Goal: Task Accomplishment & Management: Complete application form

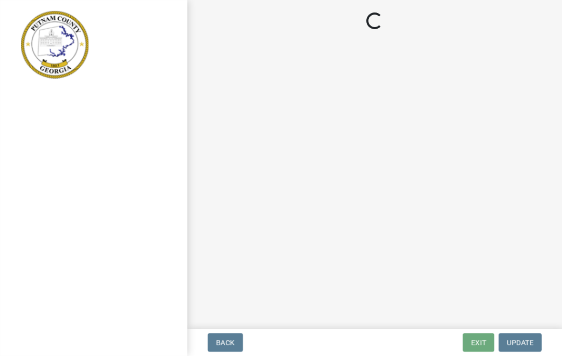
select select "78bfdc44-73ff-456e-a557-d4c99b9c08be"
select select "469c5908-2854-42d5-89ed-bee7fc26529e"
select select "fa9ac713-ff98-4511-b6d6-b752a2dce95a"
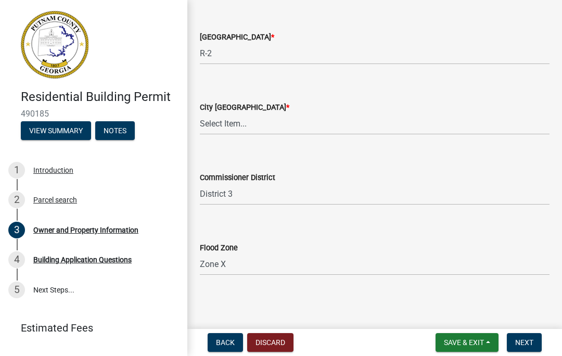
scroll to position [1847, 0]
click at [530, 348] on button "Next" at bounding box center [524, 342] width 35 height 19
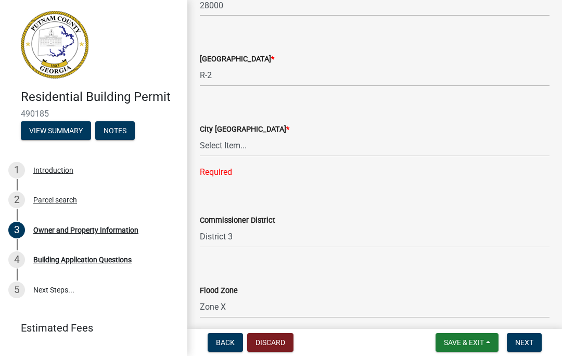
scroll to position [1825, 0]
click at [249, 143] on select "Select Item... A-1 A-2 R-1 R-2 R-3 R-4 MHP C-1 C-2 I-1 I-2 DB FH H-P N/A" at bounding box center [375, 146] width 350 height 21
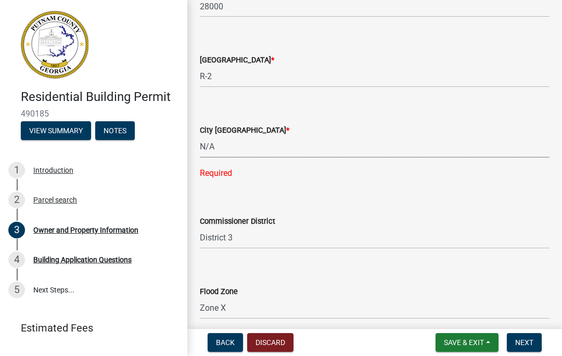
select select "83394b22-4a11-496c-8e5c-75ade2e72faf"
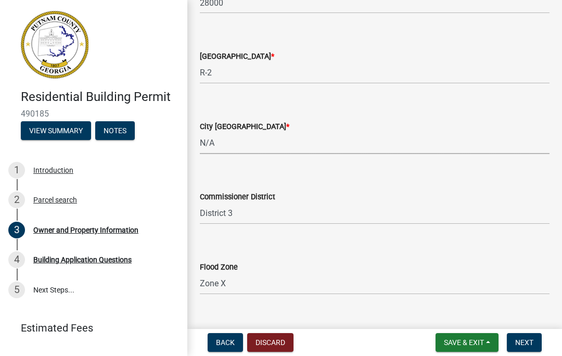
click at [529, 344] on span "Next" at bounding box center [524, 342] width 18 height 8
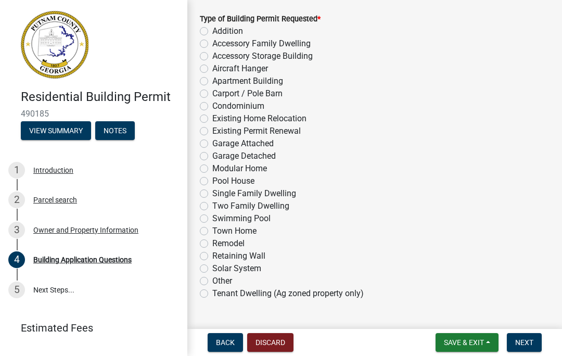
scroll to position [58, 0]
click at [212, 93] on label "Carport / Pole Barn" at bounding box center [247, 94] width 70 height 12
click at [212, 93] on input "Carport / Pole Barn" at bounding box center [215, 91] width 7 height 7
radio input "true"
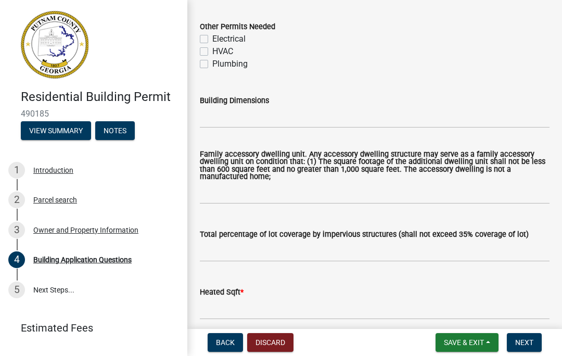
scroll to position [454, 0]
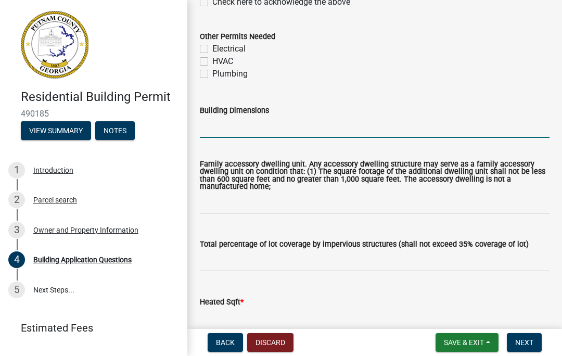
click at [273, 124] on input "Building Dimensions" at bounding box center [375, 127] width 350 height 21
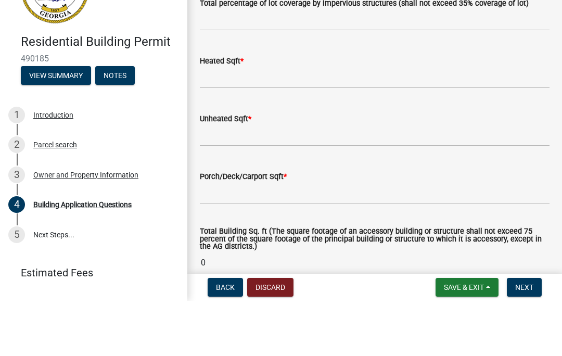
scroll to position [640, 0]
type input "30x40"
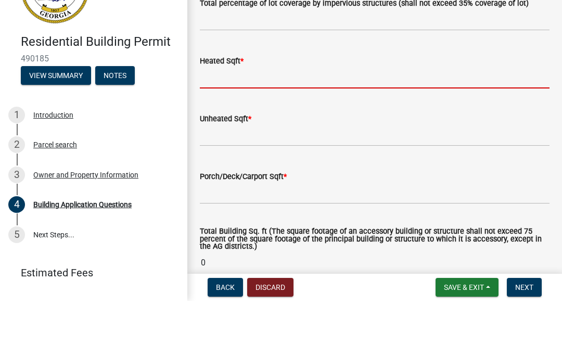
click at [297, 122] on input "text" at bounding box center [375, 132] width 350 height 21
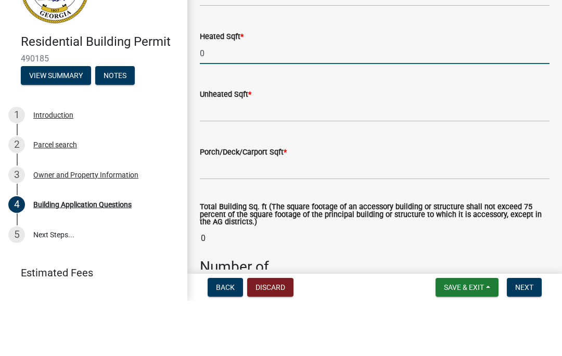
scroll to position [666, 0]
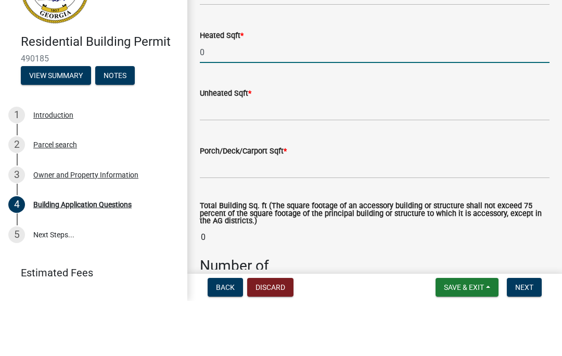
type input "0"
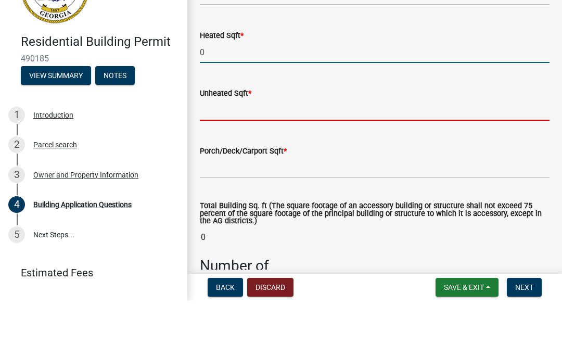
click at [312, 155] on input "text" at bounding box center [375, 165] width 350 height 21
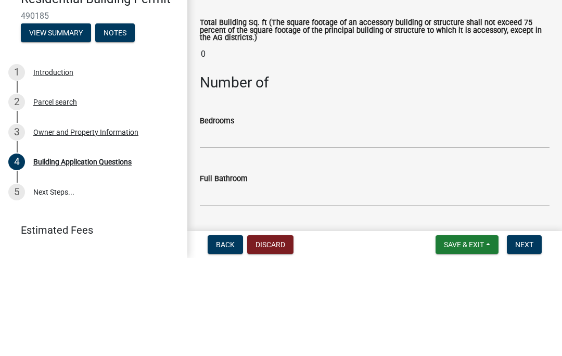
scroll to position [804, 0]
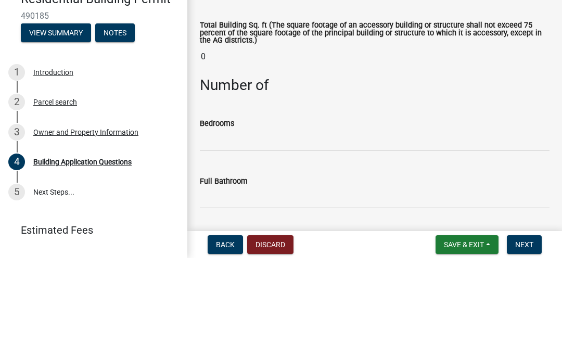
type input "1200"
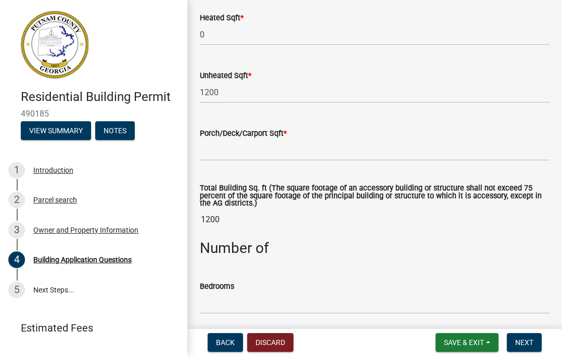
scroll to position [734, 0]
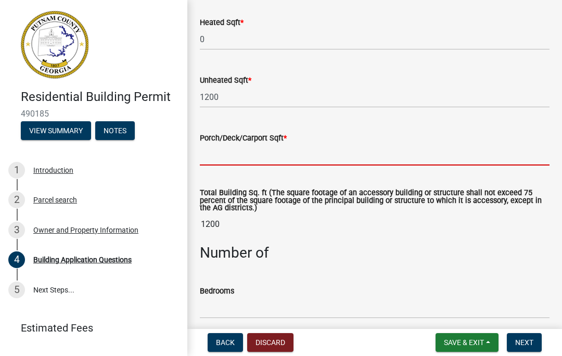
click at [322, 154] on input "text" at bounding box center [375, 154] width 350 height 21
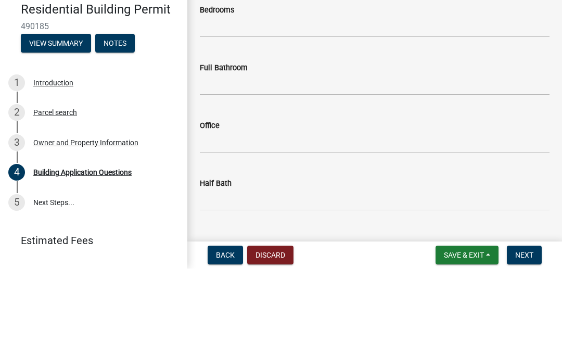
scroll to position [926, 0]
type input "1200"
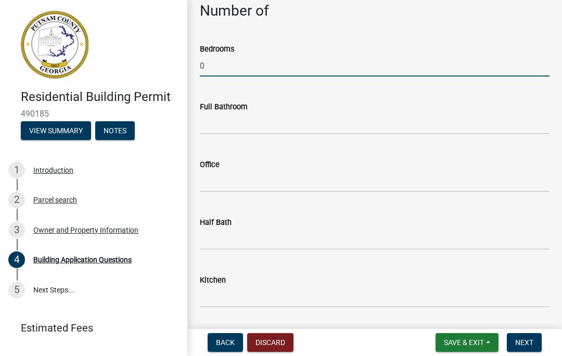
scroll to position [980, 0]
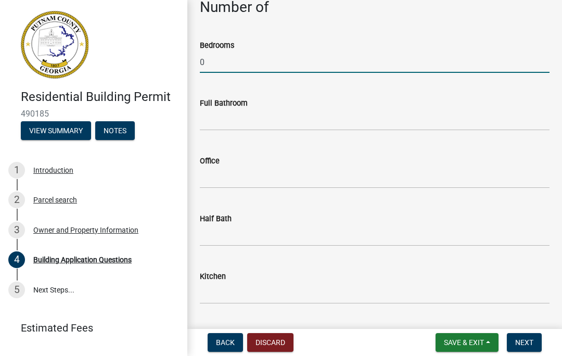
type input "0"
click at [274, 116] on input "text" at bounding box center [375, 119] width 350 height 21
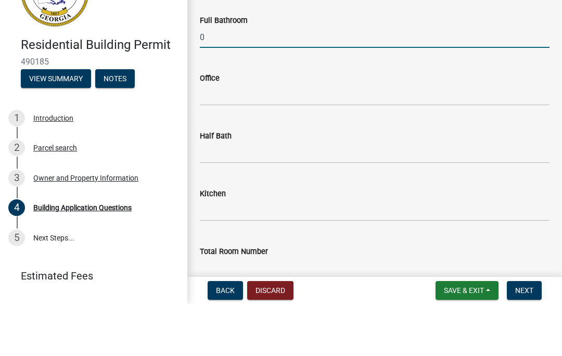
scroll to position [1013, 0]
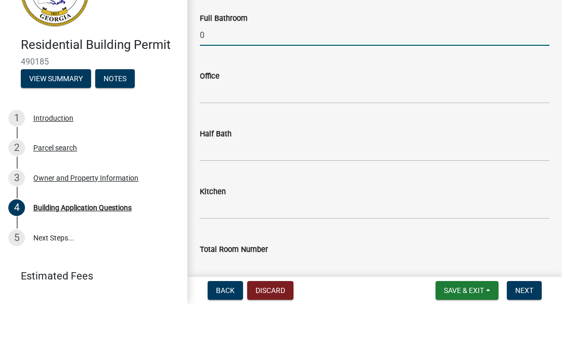
type input "0"
click at [310, 134] on input "text" at bounding box center [375, 144] width 350 height 21
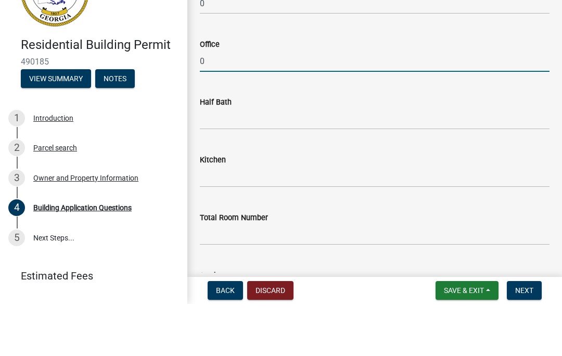
scroll to position [1055, 0]
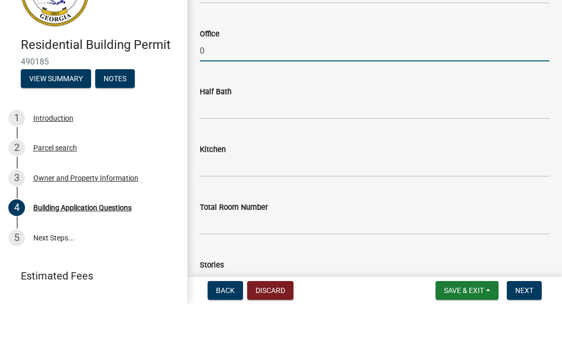
type input "0"
click at [302, 150] on input "text" at bounding box center [375, 160] width 350 height 21
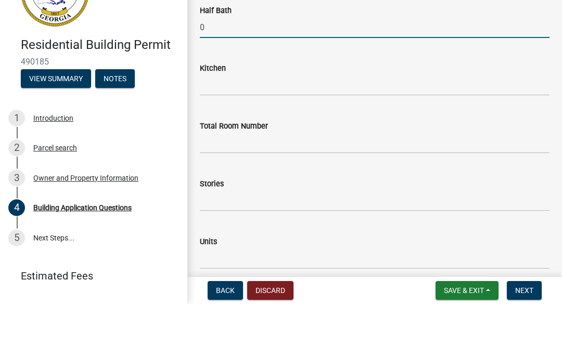
scroll to position [1150, 0]
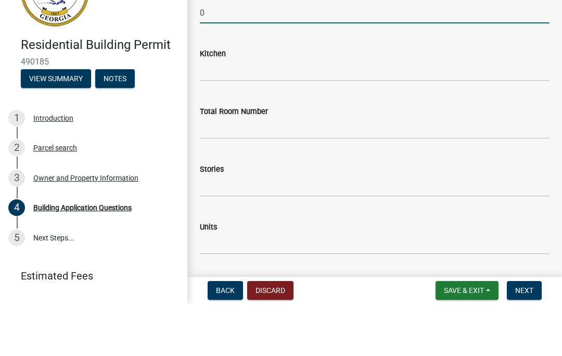
type input "0"
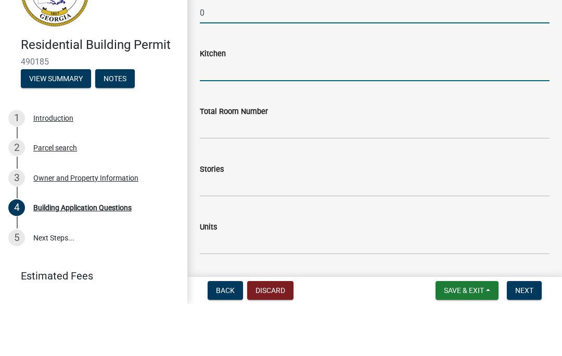
click at [317, 112] on input "text" at bounding box center [375, 122] width 350 height 21
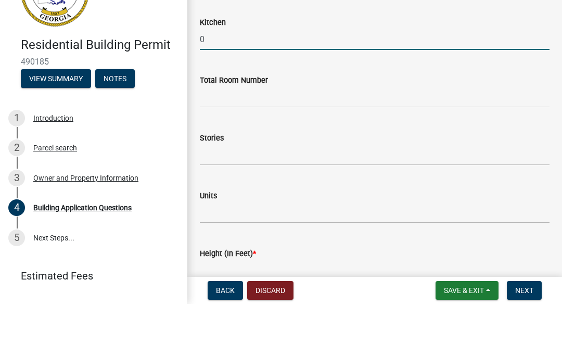
scroll to position [1183, 0]
type input "0"
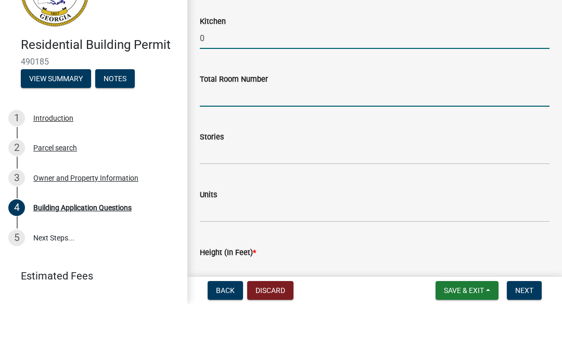
click at [309, 137] on input "text" at bounding box center [375, 147] width 350 height 21
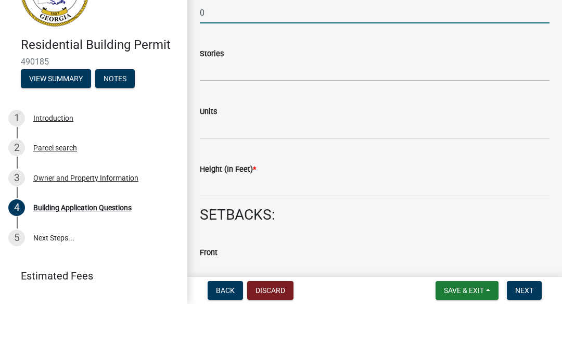
scroll to position [1283, 0]
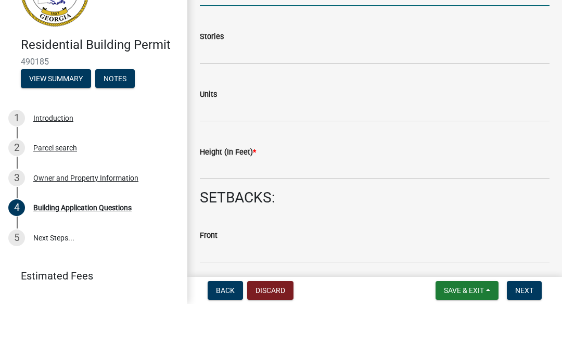
type input "0"
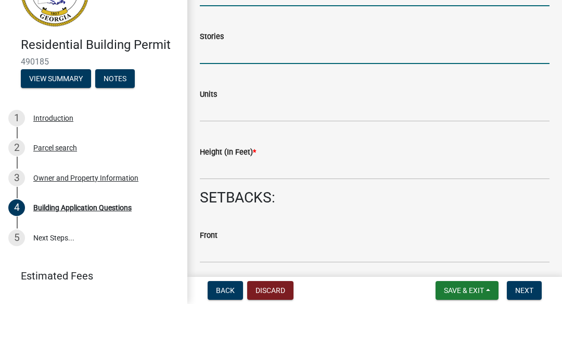
click at [277, 95] on input "text" at bounding box center [375, 105] width 350 height 21
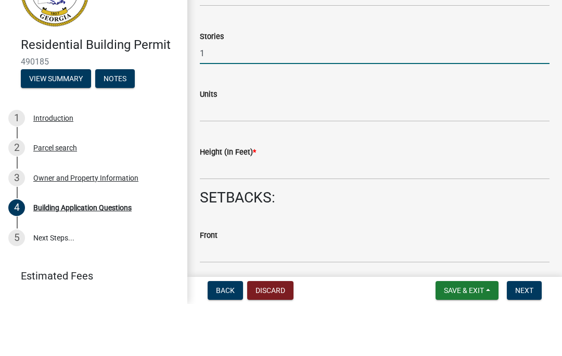
type input "1"
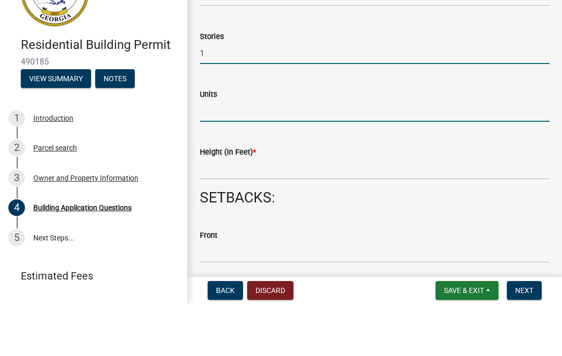
click at [309, 153] on input "text" at bounding box center [375, 163] width 350 height 21
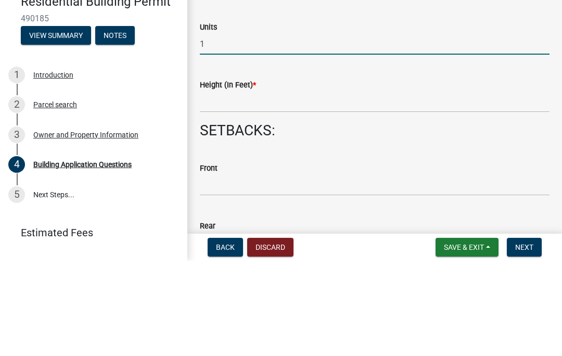
scroll to position [1308, 0]
type input "1"
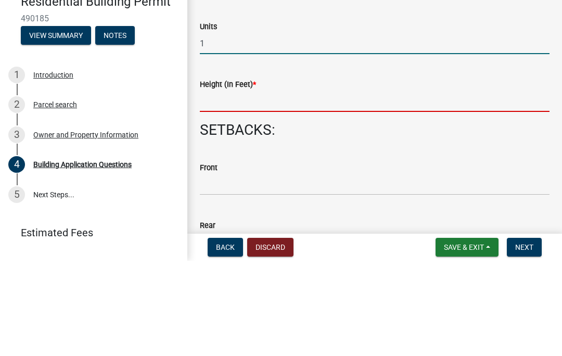
click at [302, 186] on input "text" at bounding box center [375, 196] width 350 height 21
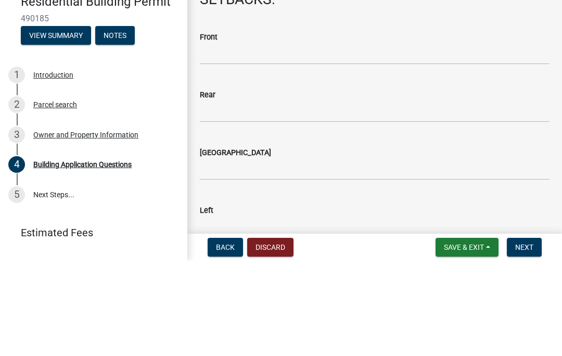
scroll to position [1430, 0]
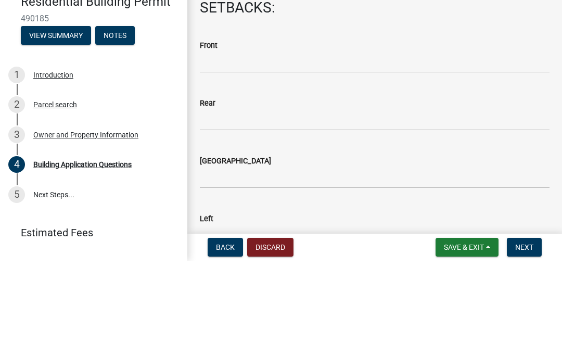
type input "17"
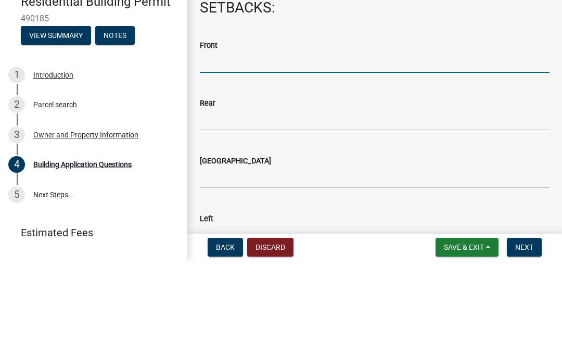
click at [279, 147] on input "text" at bounding box center [375, 157] width 350 height 21
click at [259, 205] on input "text" at bounding box center [375, 215] width 350 height 21
type input "100"
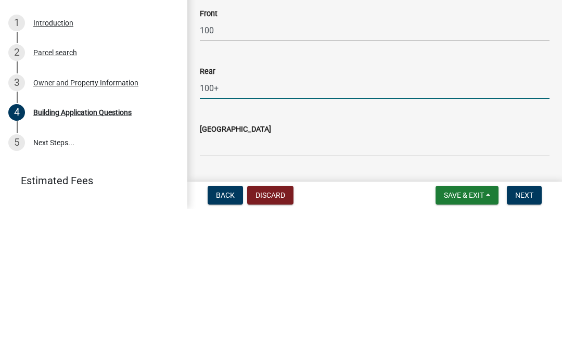
scroll to position [1407, 0]
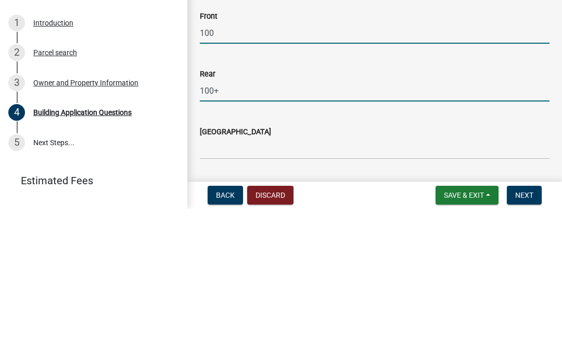
click at [204, 170] on input "100" at bounding box center [375, 180] width 350 height 21
type input "100"
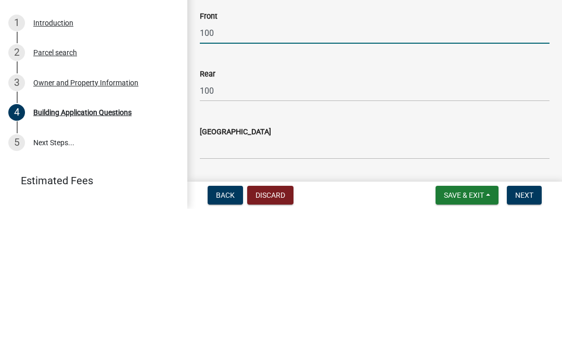
click at [206, 170] on input "100" at bounding box center [375, 180] width 350 height 21
click at [227, 170] on input "200" at bounding box center [375, 180] width 350 height 21
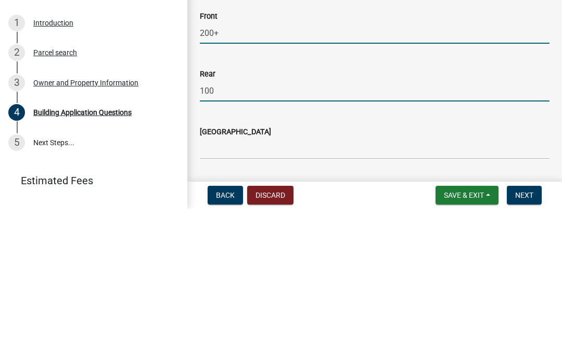
click at [206, 227] on input "100" at bounding box center [375, 237] width 350 height 21
type input "200"
click at [234, 227] on input "200" at bounding box center [375, 237] width 350 height 21
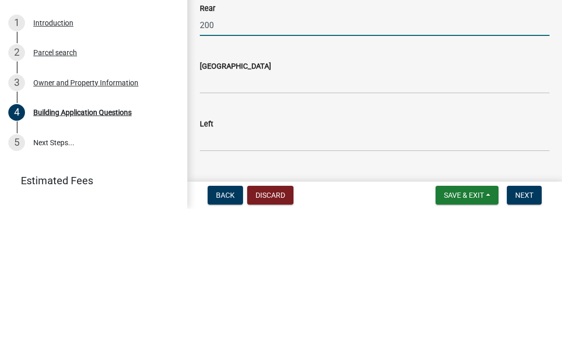
scroll to position [1497, 0]
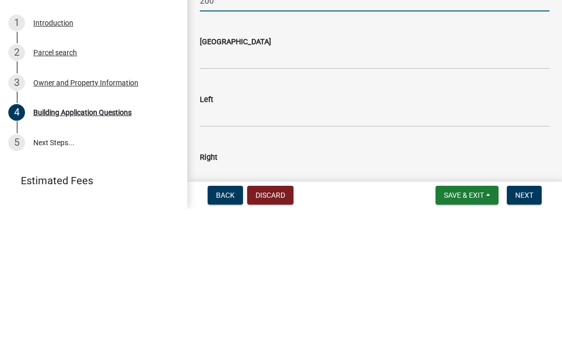
type input "200"
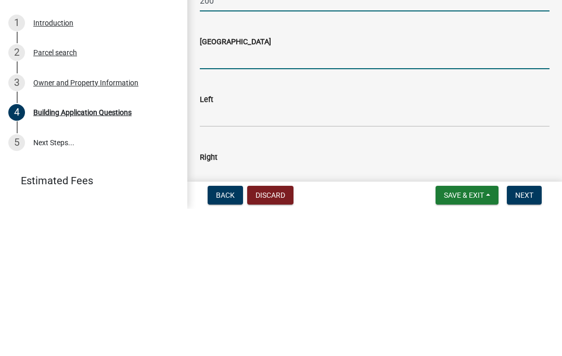
click at [276, 195] on input "text" at bounding box center [375, 205] width 350 height 21
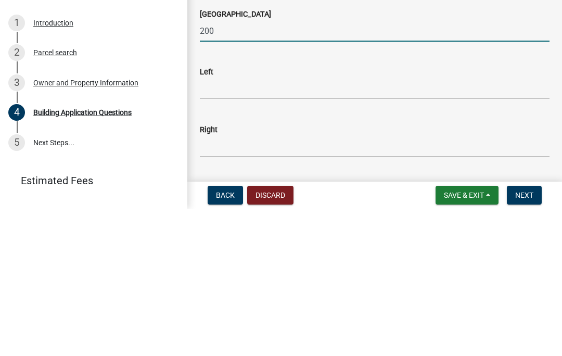
scroll to position [1524, 0]
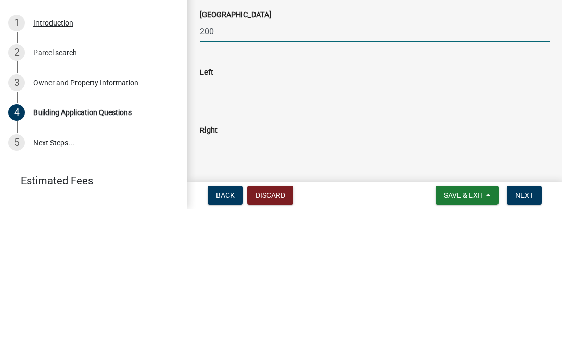
type input "200"
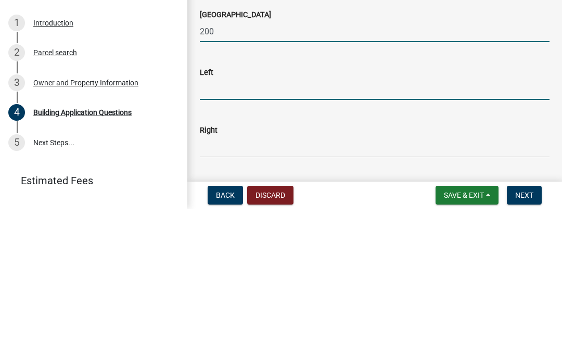
click at [274, 226] on input "text" at bounding box center [375, 236] width 350 height 21
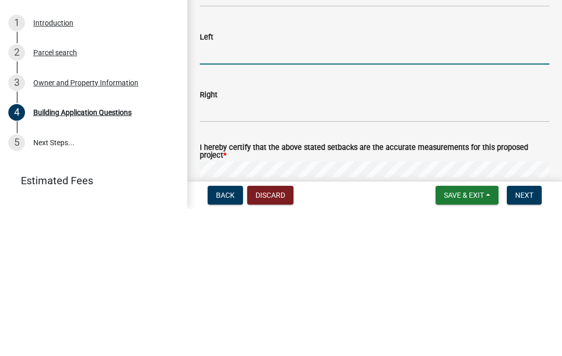
scroll to position [1558, 0]
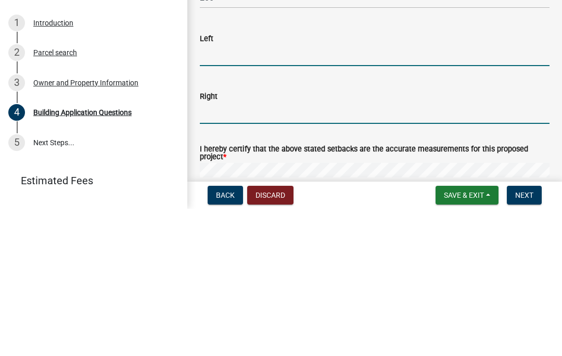
click at [259, 250] on input "text" at bounding box center [375, 260] width 350 height 21
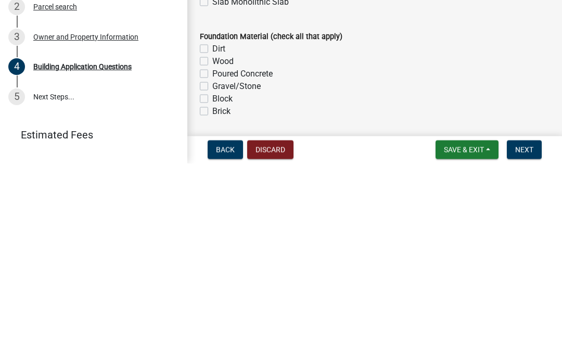
scroll to position [1942, 0]
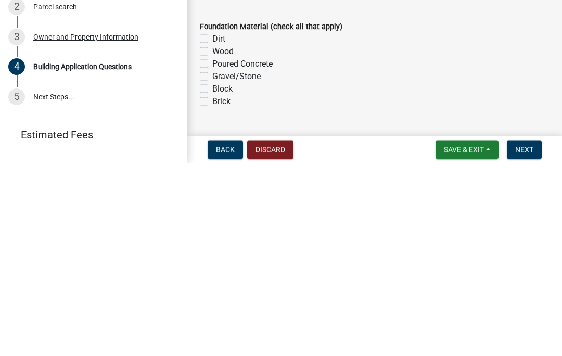
click at [212, 250] on label "Poured Concrete" at bounding box center [242, 256] width 60 height 12
click at [212, 250] on input "Poured Concrete" at bounding box center [215, 253] width 7 height 7
checkbox input "true"
checkbox input "false"
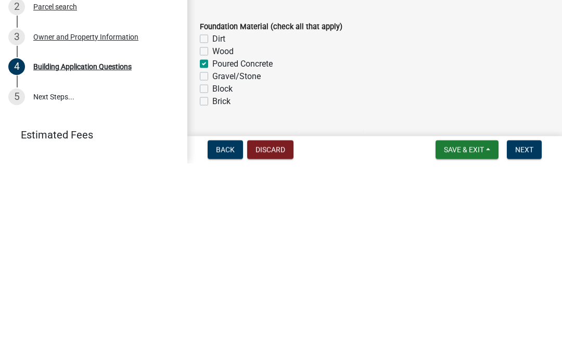
checkbox input "true"
checkbox input "false"
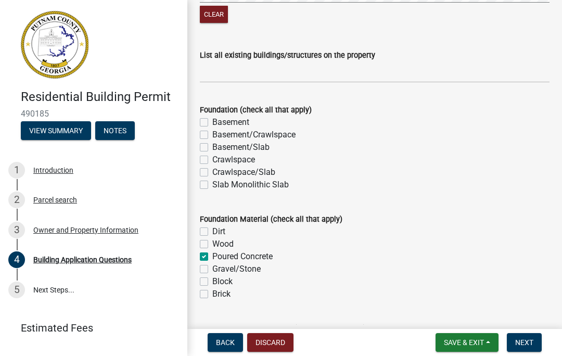
click at [212, 189] on label "Slab Monolithic Slab" at bounding box center [250, 185] width 77 height 12
click at [212, 185] on input "Slab Monolithic Slab" at bounding box center [215, 182] width 7 height 7
checkbox input "true"
checkbox input "false"
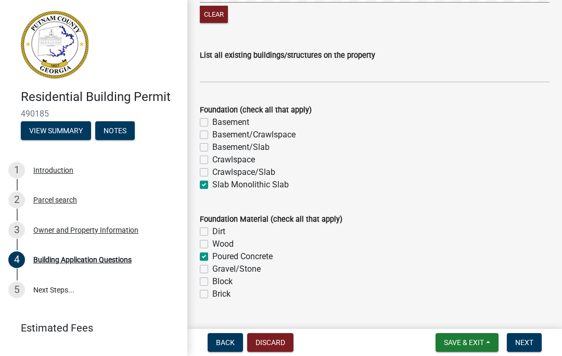
checkbox input "false"
checkbox input "true"
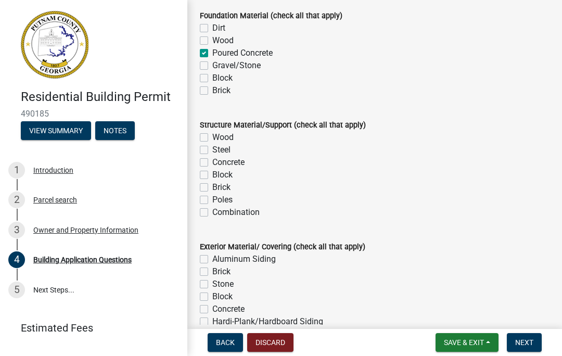
scroll to position [2146, 0]
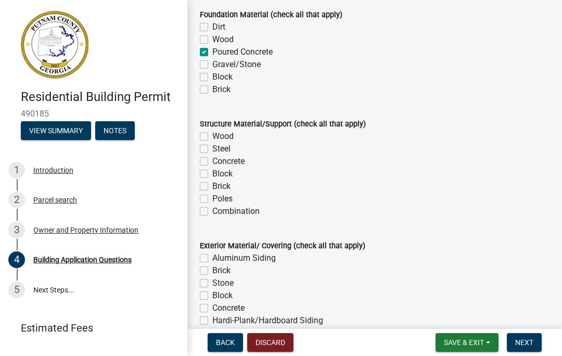
click at [212, 149] on label "Steel" at bounding box center [221, 149] width 18 height 12
click at [212, 149] on input "Steel" at bounding box center [215, 146] width 7 height 7
checkbox input "true"
checkbox input "false"
checkbox input "true"
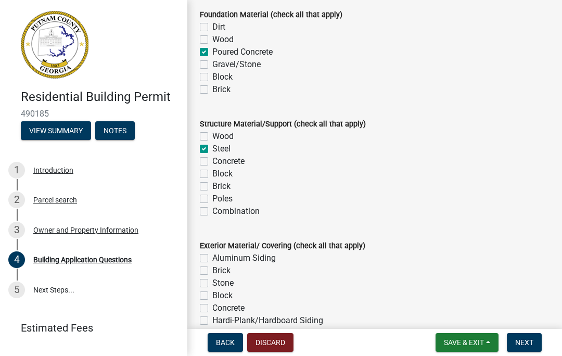
checkbox input "false"
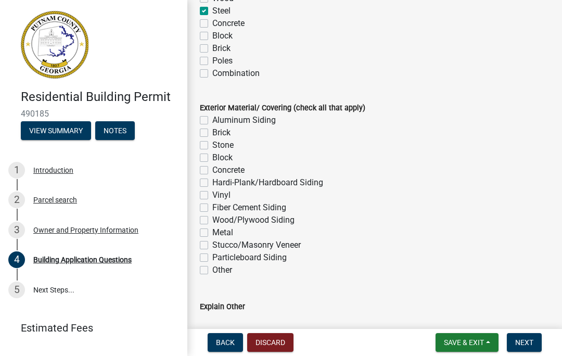
scroll to position [2287, 0]
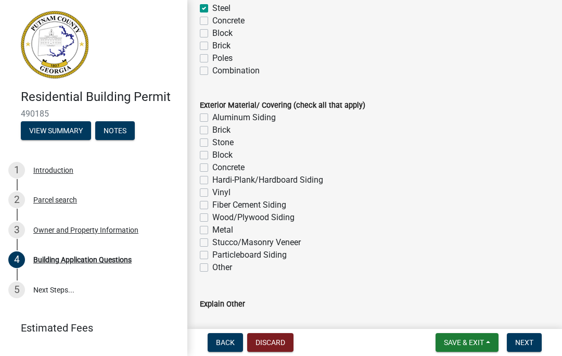
click at [212, 234] on label "Metal" at bounding box center [222, 230] width 21 height 12
click at [212, 231] on input "Metal" at bounding box center [215, 227] width 7 height 7
checkbox input "true"
checkbox input "false"
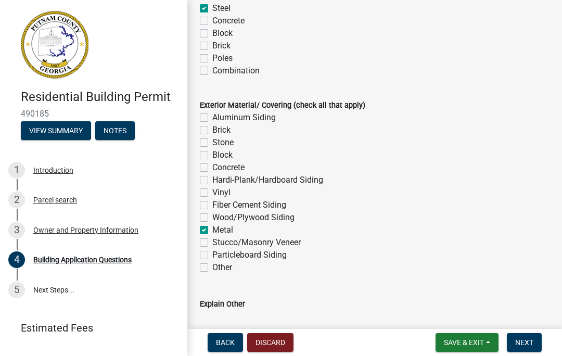
checkbox input "false"
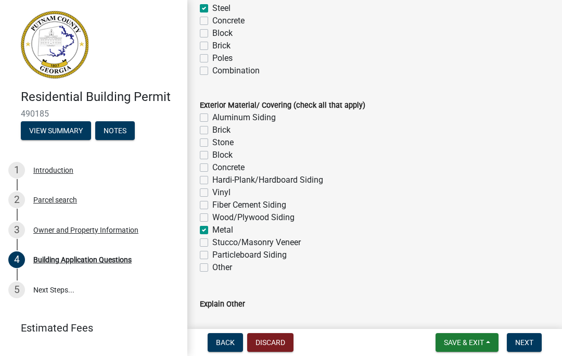
checkbox input "false"
checkbox input "true"
checkbox input "false"
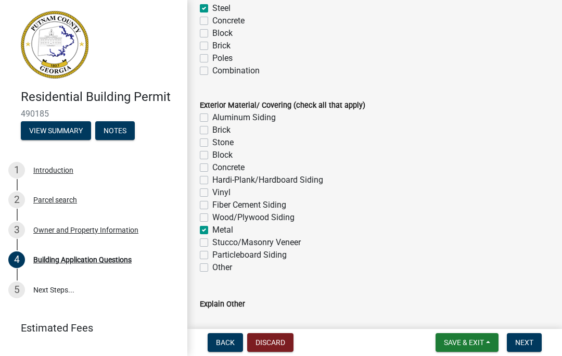
checkbox input "false"
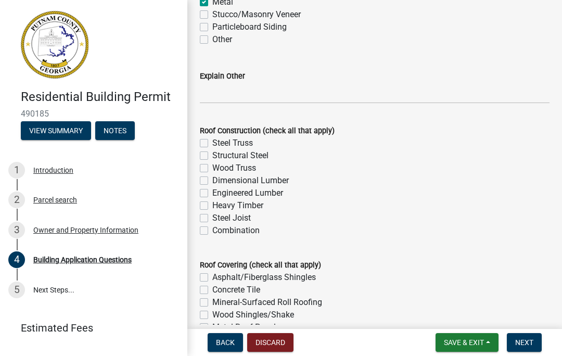
scroll to position [2518, 0]
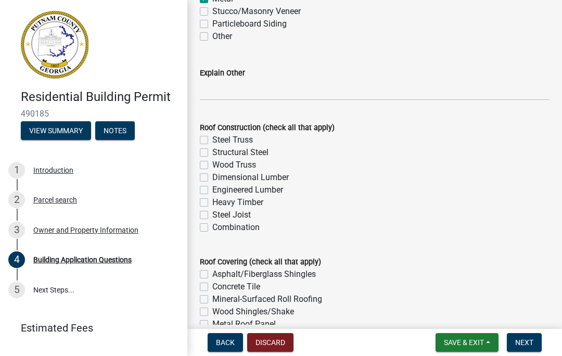
click at [210, 138] on div "Steel Truss" at bounding box center [375, 140] width 350 height 12
click at [210, 141] on div "Steel Truss" at bounding box center [375, 140] width 350 height 12
click at [210, 143] on div "Steel Truss" at bounding box center [375, 140] width 350 height 12
click at [212, 145] on label "Steel Truss" at bounding box center [232, 140] width 41 height 12
click at [212, 141] on input "Steel Truss" at bounding box center [215, 137] width 7 height 7
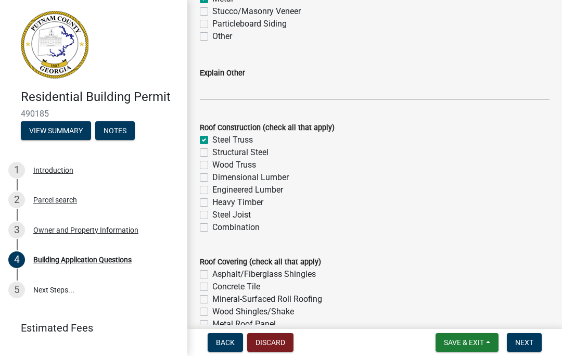
checkbox input "true"
checkbox input "false"
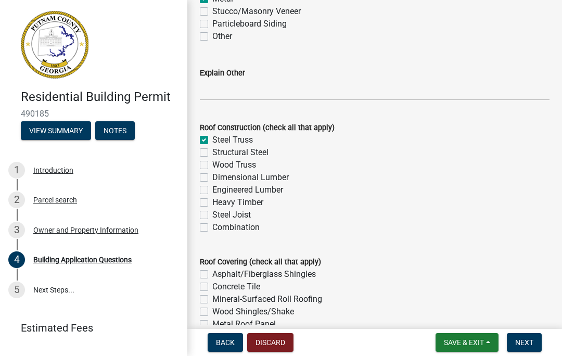
checkbox input "false"
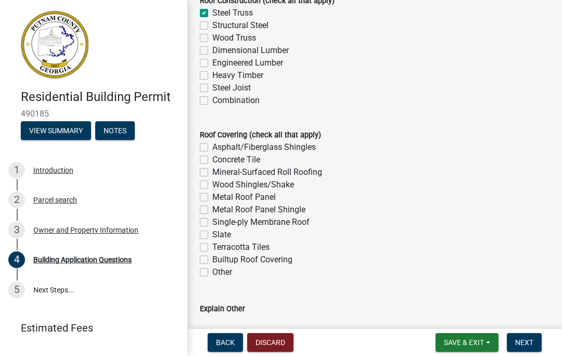
scroll to position [2646, 0]
click at [212, 191] on label "Wood Shingles/Shake" at bounding box center [253, 184] width 82 height 12
click at [212, 185] on input "Wood Shingles/Shake" at bounding box center [215, 181] width 7 height 7
checkbox input "true"
checkbox input "false"
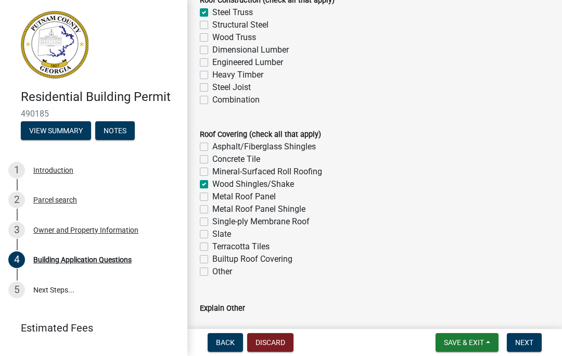
checkbox input "false"
checkbox input "true"
checkbox input "false"
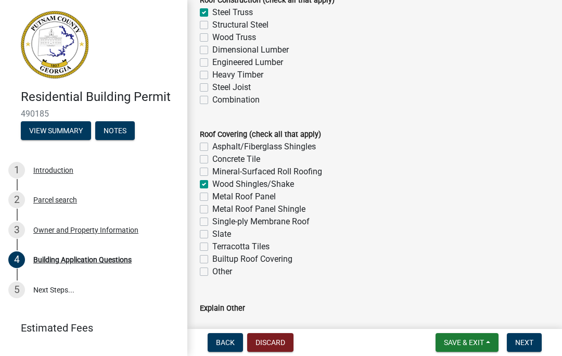
checkbox input "false"
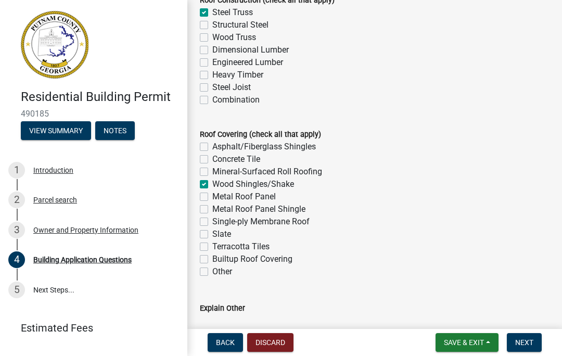
click at [212, 200] on label "Metal Roof Panel" at bounding box center [244, 197] width 64 height 12
click at [212, 197] on input "Metal Roof Panel" at bounding box center [215, 194] width 7 height 7
checkbox input "true"
checkbox input "false"
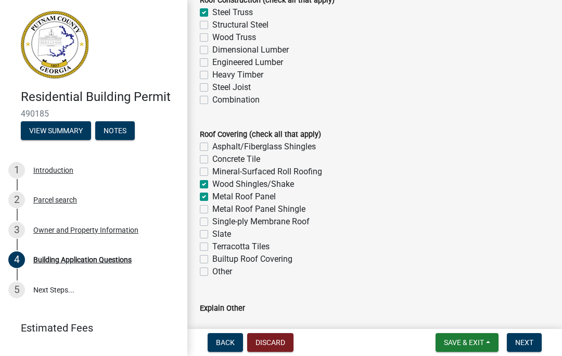
checkbox input "false"
checkbox input "true"
checkbox input "false"
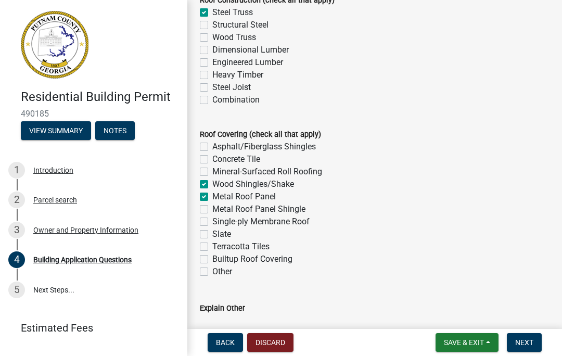
checkbox input "false"
click at [208, 185] on div "Wood Shingles/Shake" at bounding box center [375, 184] width 350 height 12
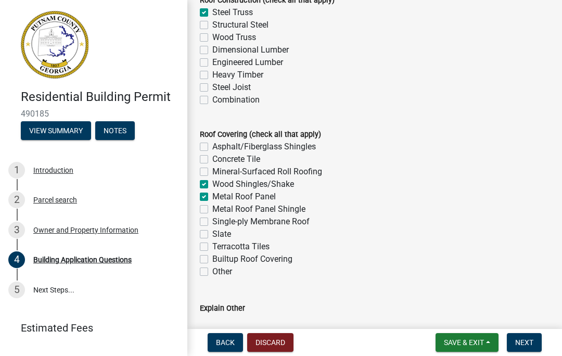
click at [214, 178] on label "Mineral-Surfaced Roll Roofing" at bounding box center [267, 172] width 110 height 12
click at [214, 172] on input "Mineral-Surfaced Roll Roofing" at bounding box center [215, 169] width 7 height 7
checkbox input "true"
checkbox input "false"
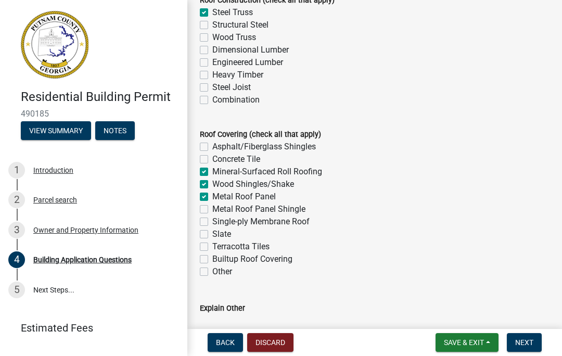
checkbox input "true"
checkbox input "false"
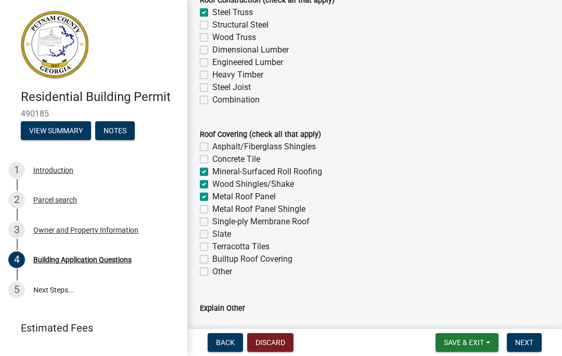
checkbox input "false"
click at [213, 185] on label "Wood Shingles/Shake" at bounding box center [253, 184] width 82 height 12
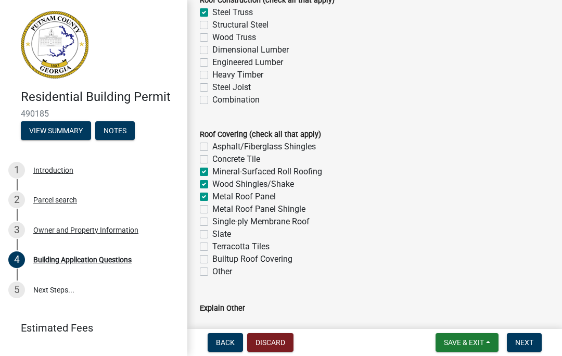
click at [213, 185] on input "Wood Shingles/Shake" at bounding box center [215, 181] width 7 height 7
checkbox input "false"
checkbox input "true"
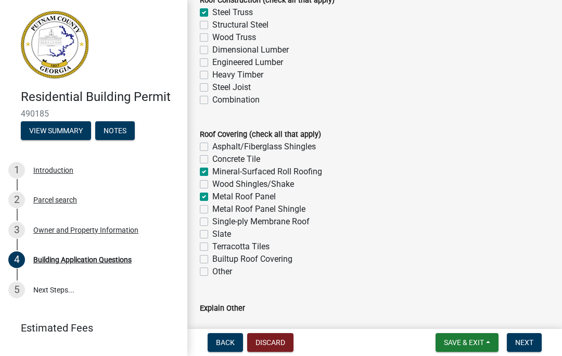
checkbox input "false"
checkbox input "true"
checkbox input "false"
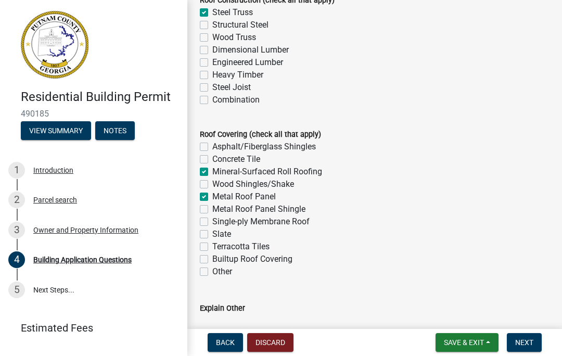
checkbox input "false"
click at [212, 173] on label "Mineral-Surfaced Roll Roofing" at bounding box center [267, 172] width 110 height 12
click at [212, 172] on input "Mineral-Surfaced Roll Roofing" at bounding box center [215, 169] width 7 height 7
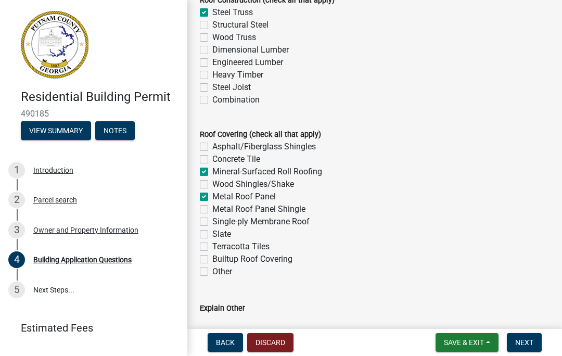
checkbox input "false"
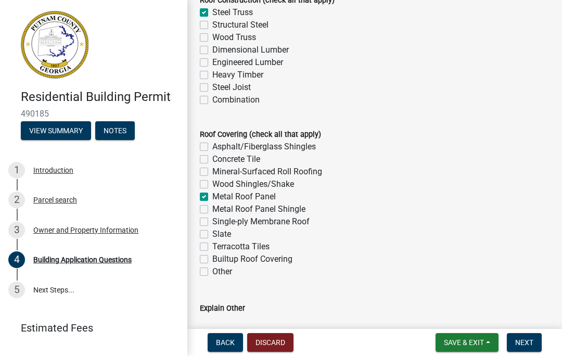
checkbox input "true"
checkbox input "false"
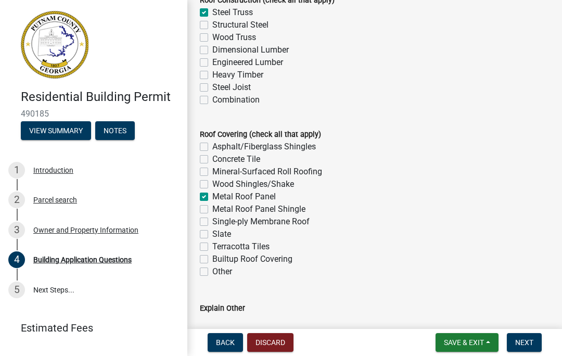
checkbox input "false"
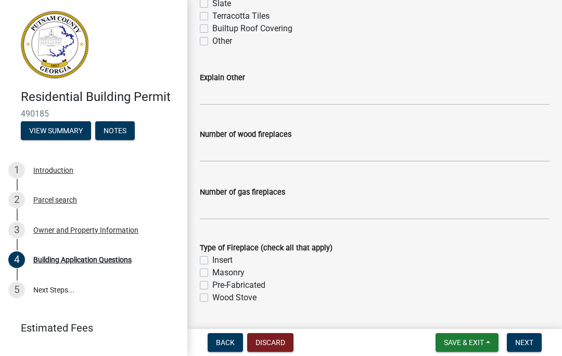
scroll to position [2877, 0]
click at [247, 150] on input "text" at bounding box center [375, 150] width 350 height 21
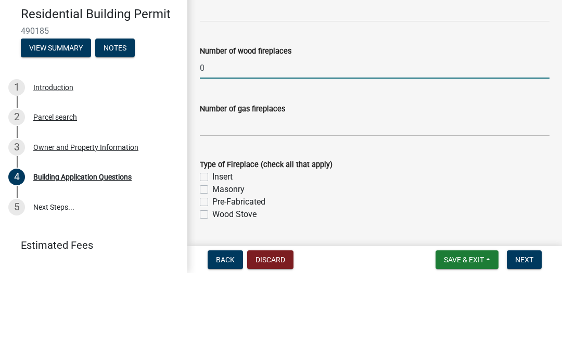
scroll to position [2902, 0]
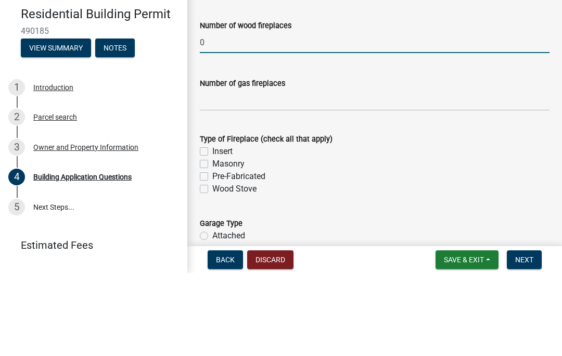
type input "0"
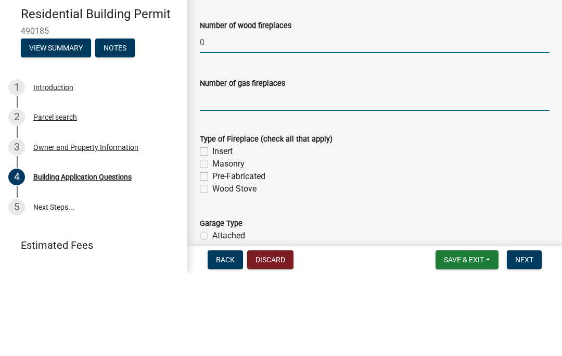
click at [270, 172] on input "text" at bounding box center [375, 182] width 350 height 21
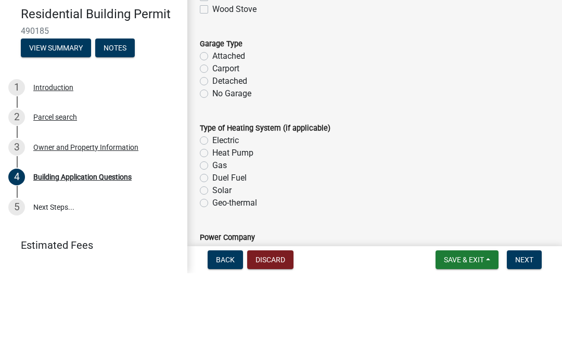
scroll to position [3089, 0]
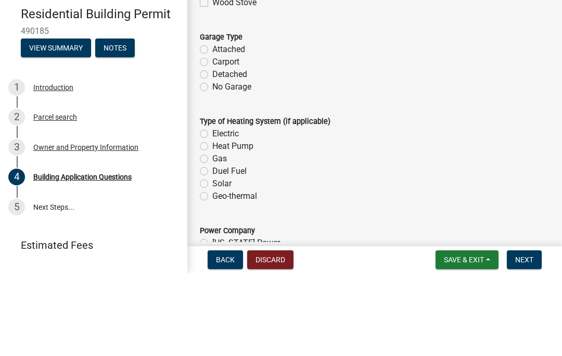
type input "0"
click at [212, 138] on label "Carport" at bounding box center [225, 144] width 27 height 12
click at [212, 138] on input "Carport" at bounding box center [215, 141] width 7 height 7
radio input "true"
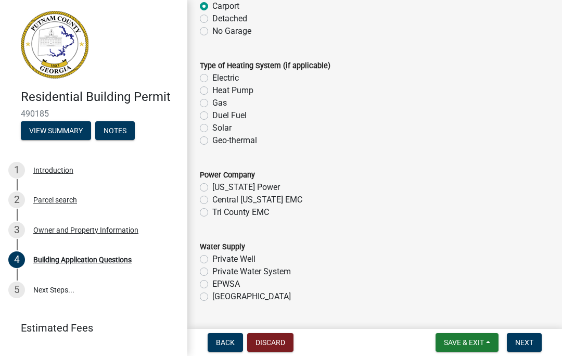
scroll to position [3237, 0]
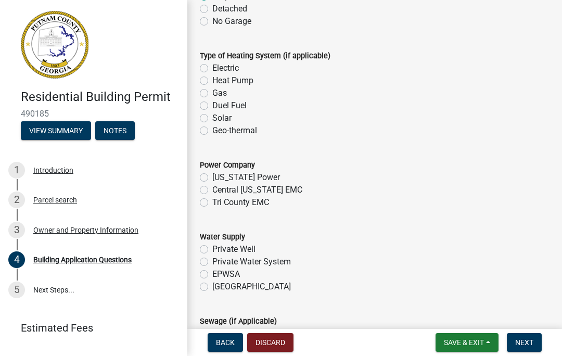
click at [212, 207] on label "Tri County EMC" at bounding box center [240, 202] width 57 height 12
click at [212, 203] on input "Tri County EMC" at bounding box center [215, 199] width 7 height 7
radio input "true"
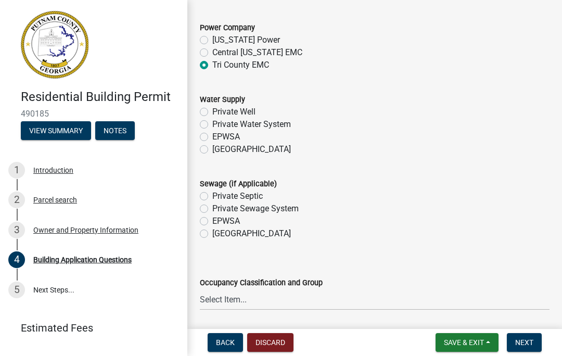
scroll to position [3380, 0]
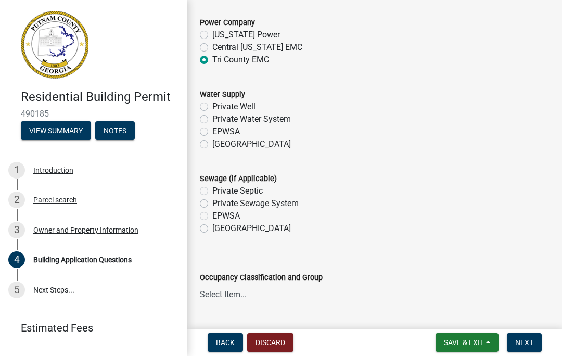
click at [210, 191] on div "Private Septic" at bounding box center [375, 191] width 350 height 12
click at [212, 195] on label "Private Septic" at bounding box center [237, 191] width 50 height 12
click at [212, 192] on input "Private Septic" at bounding box center [215, 188] width 7 height 7
radio input "true"
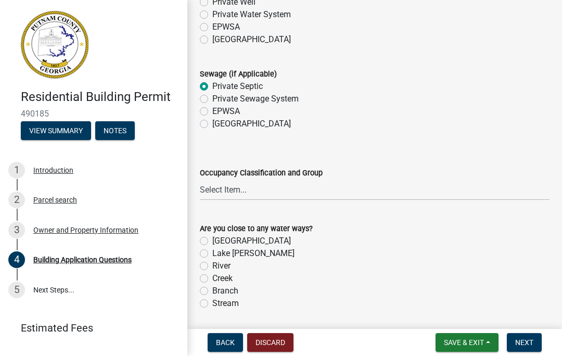
scroll to position [3488, 0]
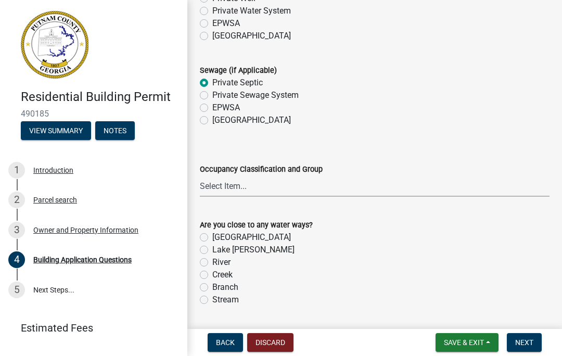
click at [236, 188] on select "Select Item... A-1 A-2 A-3 A-4 A-5 B M E F-1 F-2 R-1 R-2 R-3 R-4 H-1 H-2 H-4 H-…" at bounding box center [375, 185] width 350 height 21
select select "2d2003fc-d9eb-499a-8898-1fc62eef35cf"
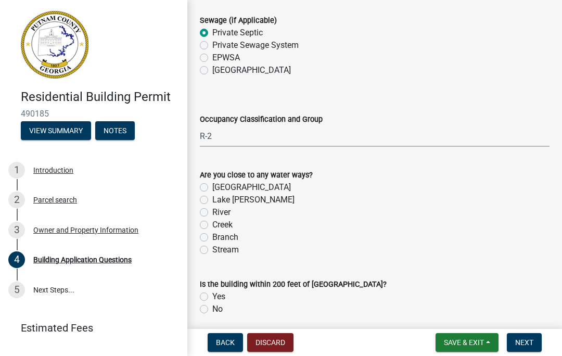
scroll to position [3542, 0]
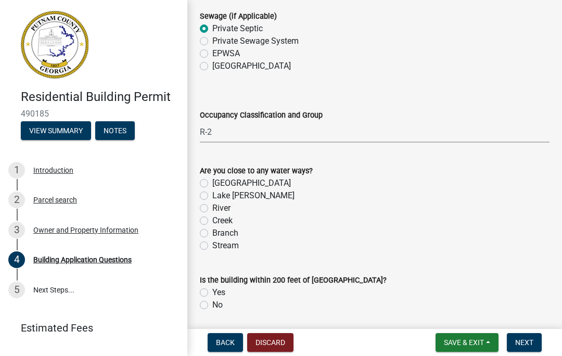
click at [212, 197] on label "Lake [PERSON_NAME]" at bounding box center [253, 195] width 82 height 12
click at [212, 196] on input "Lake [PERSON_NAME]" at bounding box center [215, 192] width 7 height 7
radio input "true"
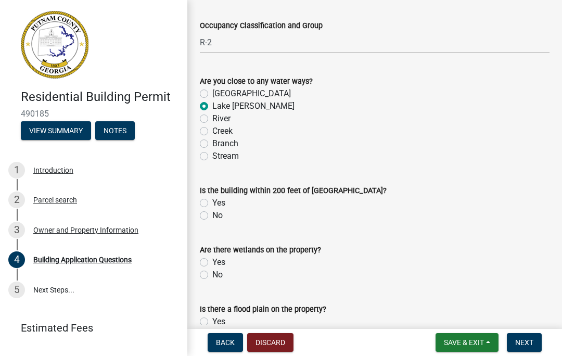
scroll to position [3632, 0]
click at [212, 219] on label "No" at bounding box center [217, 215] width 10 height 12
click at [212, 216] on input "No" at bounding box center [215, 212] width 7 height 7
radio input "true"
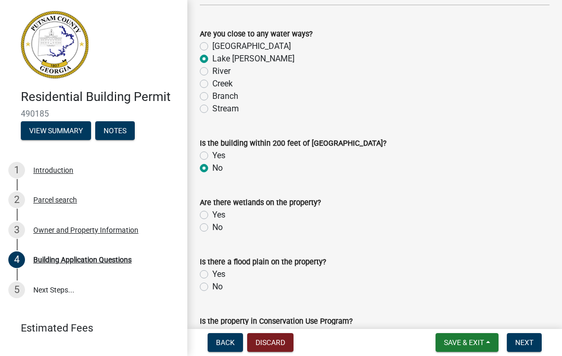
scroll to position [3680, 0]
click at [212, 233] on label "No" at bounding box center [217, 227] width 10 height 12
click at [212, 227] on input "No" at bounding box center [215, 224] width 7 height 7
radio input "true"
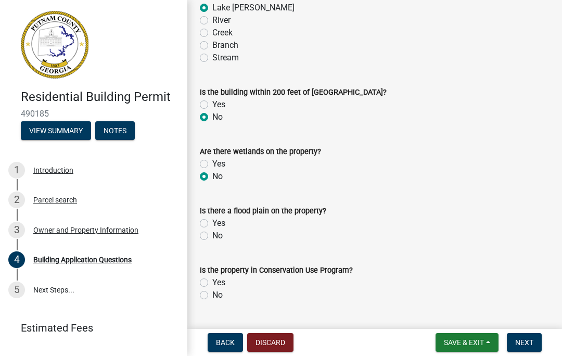
scroll to position [3732, 0]
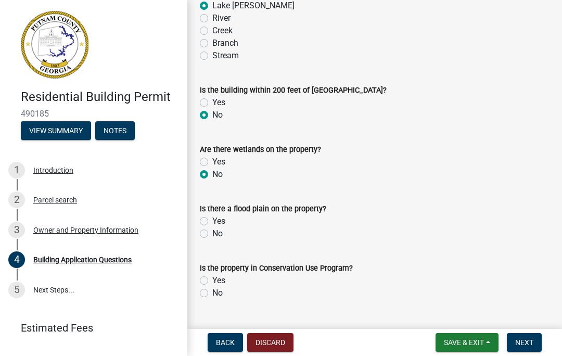
click at [213, 223] on label "Yes" at bounding box center [218, 221] width 13 height 12
click at [213, 222] on input "Yes" at bounding box center [215, 218] width 7 height 7
radio input "true"
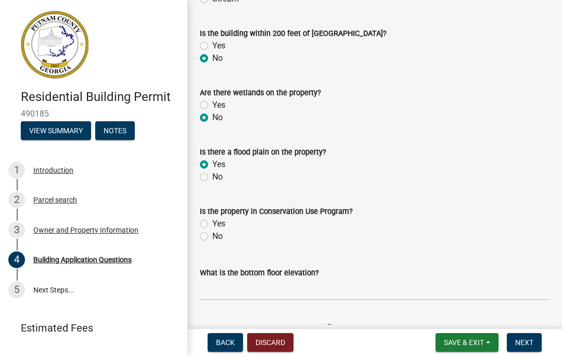
scroll to position [3790, 0]
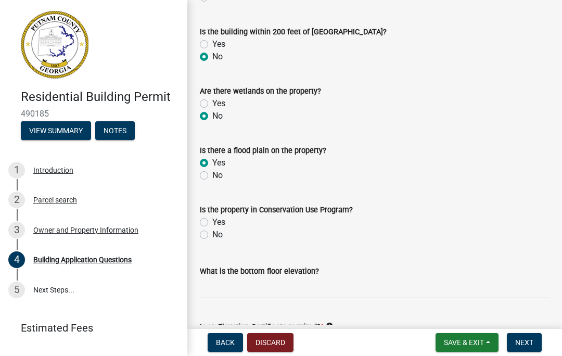
click at [212, 238] on label "No" at bounding box center [217, 235] width 10 height 12
click at [212, 235] on input "No" at bounding box center [215, 232] width 7 height 7
radio input "true"
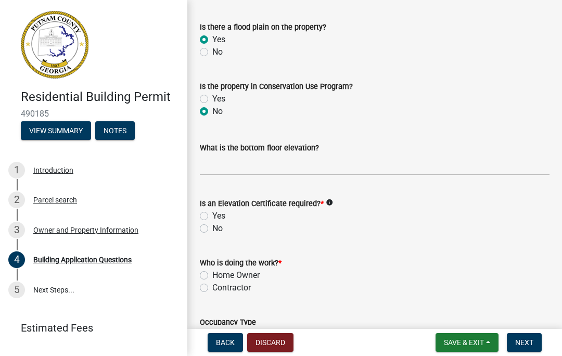
scroll to position [3915, 0]
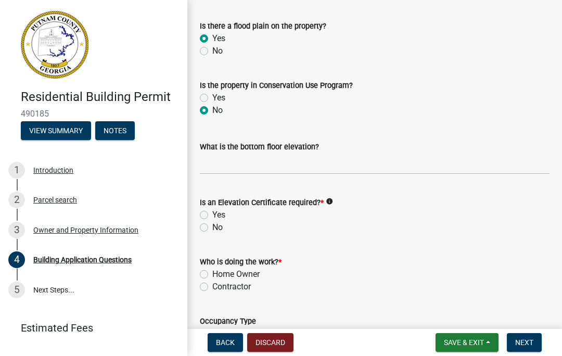
click at [212, 232] on label "No" at bounding box center [217, 227] width 10 height 12
click at [212, 228] on input "No" at bounding box center [215, 224] width 7 height 7
radio input "true"
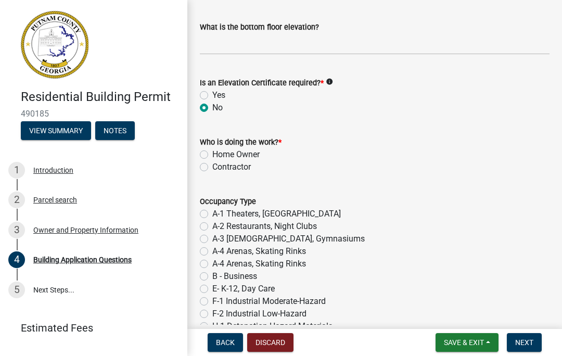
scroll to position [4035, 0]
click at [212, 168] on label "Contractor" at bounding box center [231, 166] width 39 height 12
click at [212, 167] on input "Contractor" at bounding box center [215, 163] width 7 height 7
radio input "true"
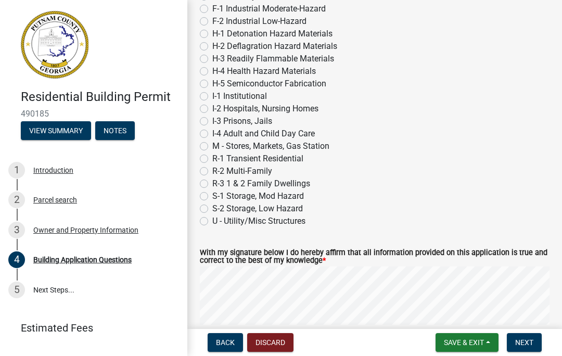
scroll to position [4326, 0]
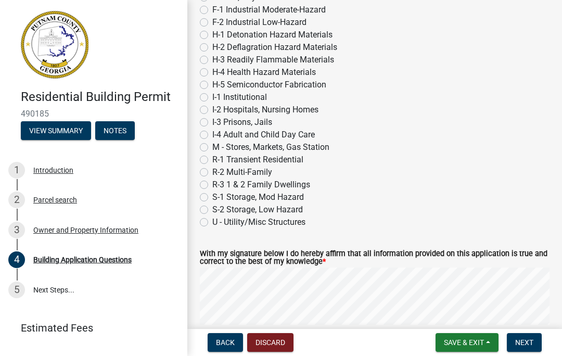
click at [212, 227] on label "U - Utility/Misc Structures" at bounding box center [258, 222] width 93 height 12
click at [212, 223] on input "U - Utility/Misc Structures" at bounding box center [215, 219] width 7 height 7
radio input "true"
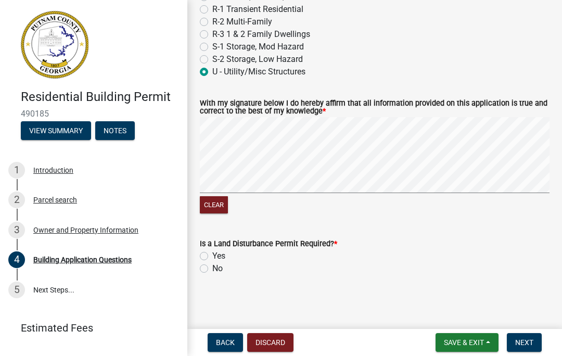
scroll to position [4481, 0]
click at [212, 269] on label "No" at bounding box center [217, 268] width 10 height 12
click at [212, 269] on input "No" at bounding box center [215, 265] width 7 height 7
radio input "true"
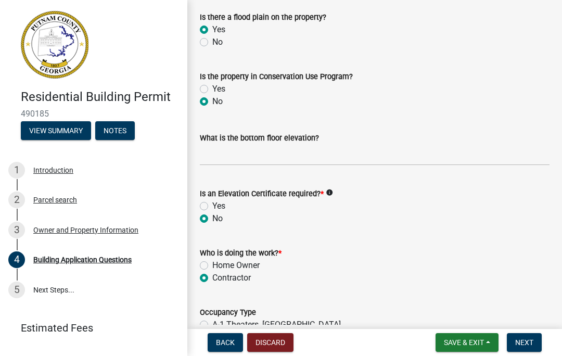
scroll to position [3918, 0]
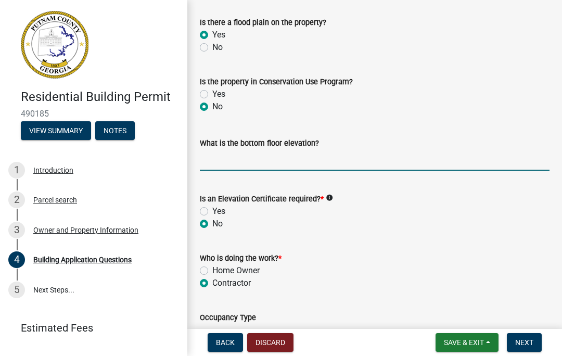
click at [278, 156] on input "text" at bounding box center [375, 159] width 350 height 21
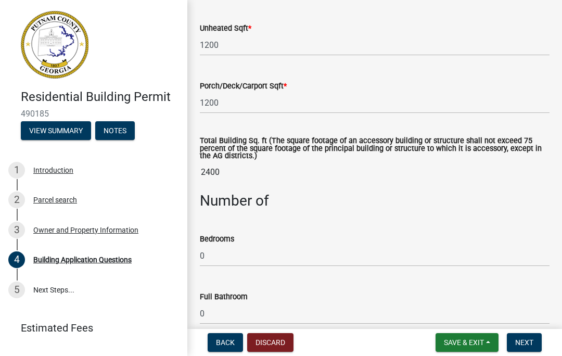
scroll to position [782, 0]
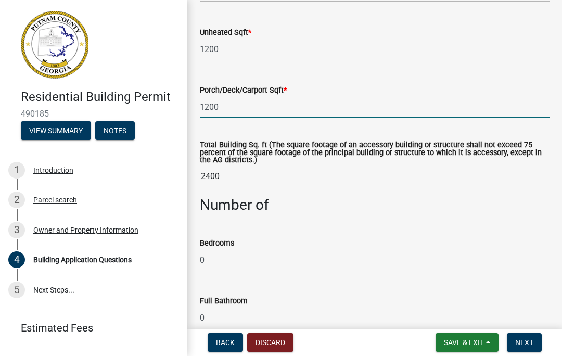
click at [230, 110] on input "1200" at bounding box center [375, 106] width 350 height 21
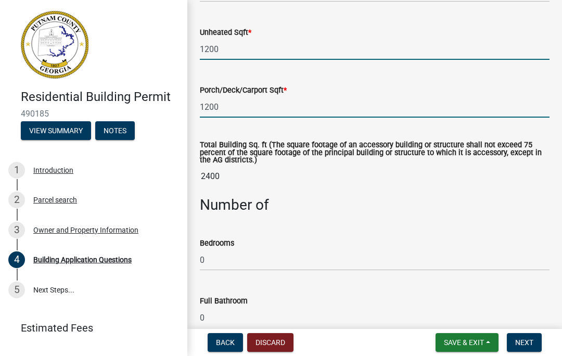
click at [232, 51] on input "1200" at bounding box center [375, 49] width 350 height 21
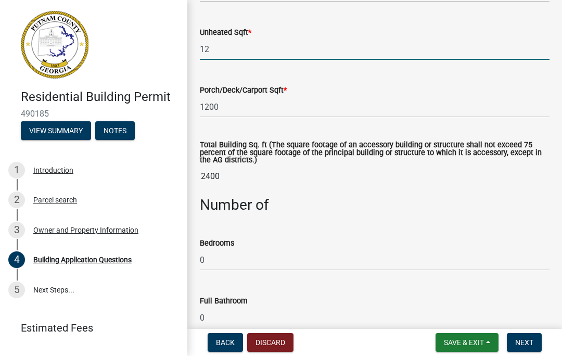
type input "1"
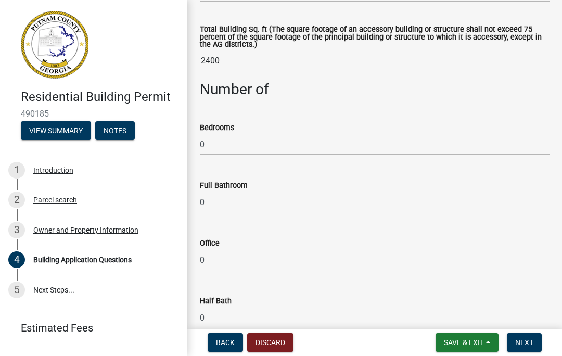
scroll to position [897, 0]
type input "0"
type input "1200"
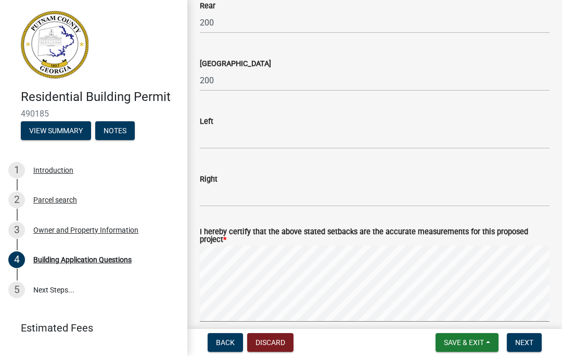
scroll to position [1621, 0]
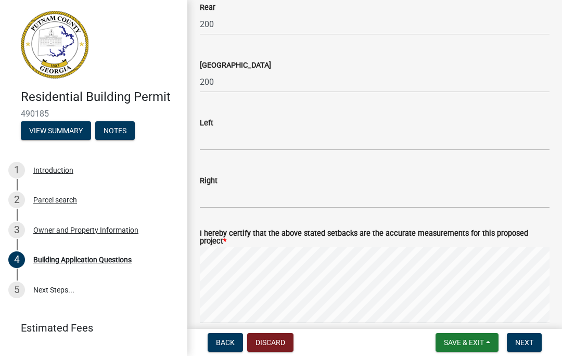
click at [258, 184] on div "Right" at bounding box center [375, 180] width 350 height 12
click at [274, 197] on input "text" at bounding box center [375, 197] width 350 height 21
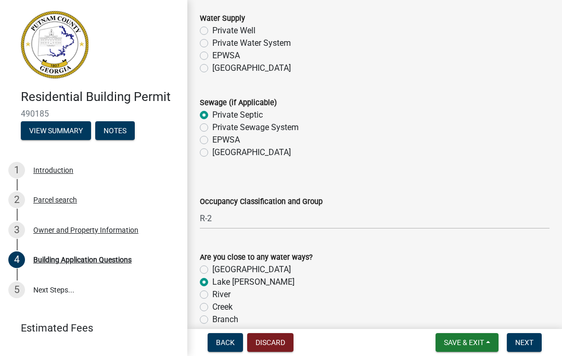
scroll to position [3454, 0]
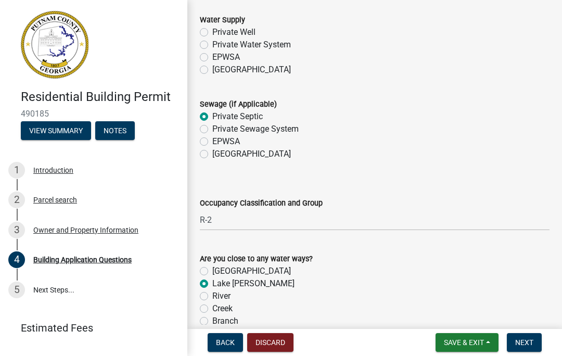
type input "15"
click at [212, 51] on label "Private Water System" at bounding box center [251, 45] width 79 height 12
click at [212, 45] on input "Private Water System" at bounding box center [215, 42] width 7 height 7
radio input "true"
click at [212, 39] on label "Private Well" at bounding box center [233, 32] width 43 height 12
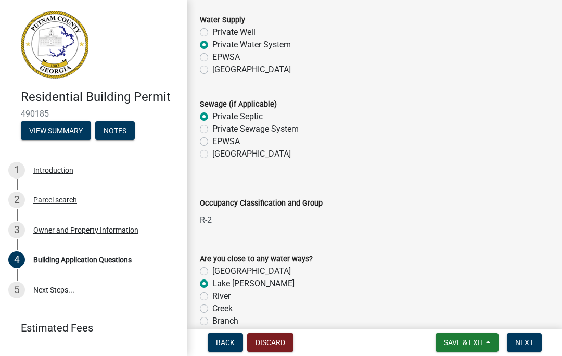
click at [212, 33] on input "Private Well" at bounding box center [215, 29] width 7 height 7
radio input "true"
click at [212, 51] on label "Private Water System" at bounding box center [251, 45] width 79 height 12
click at [212, 45] on input "Private Water System" at bounding box center [215, 42] width 7 height 7
radio input "true"
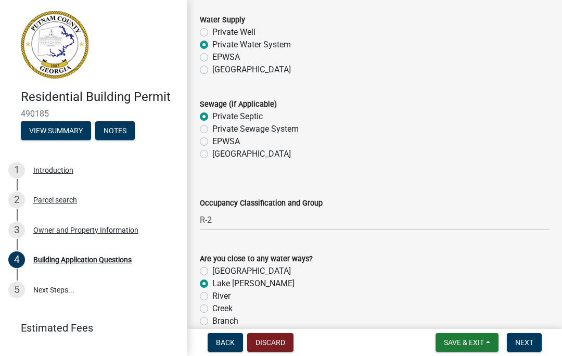
click at [212, 51] on label "Private Water System" at bounding box center [251, 45] width 79 height 12
click at [212, 45] on input "Private Water System" at bounding box center [215, 42] width 7 height 7
click at [311, 72] on div "[GEOGRAPHIC_DATA]" at bounding box center [375, 70] width 350 height 12
click at [302, 74] on div "[GEOGRAPHIC_DATA]" at bounding box center [375, 70] width 350 height 12
click at [265, 81] on wm-data-entity-input "Water Supply Private Well Private Water System EPWSA [GEOGRAPHIC_DATA]" at bounding box center [375, 43] width 350 height 84
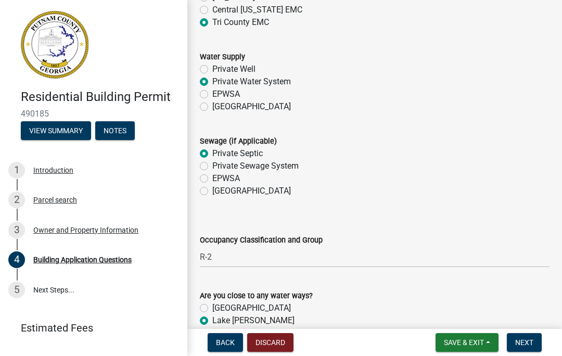
scroll to position [3414, 0]
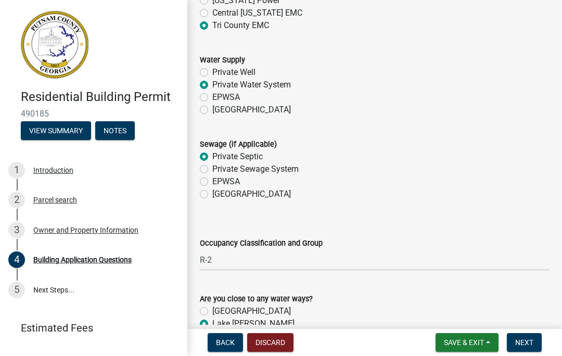
click at [212, 77] on label "Private Well" at bounding box center [233, 72] width 43 height 12
click at [212, 73] on input "Private Well" at bounding box center [215, 69] width 7 height 7
radio input "true"
click at [302, 65] on div "Water Supply" at bounding box center [375, 60] width 350 height 12
click at [212, 77] on label "Private Well" at bounding box center [233, 72] width 43 height 12
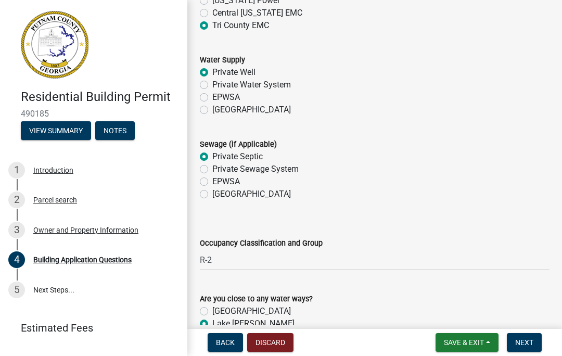
click at [212, 73] on input "Private Well" at bounding box center [215, 69] width 7 height 7
click at [233, 78] on label "Private Well" at bounding box center [233, 72] width 43 height 12
click at [219, 73] on input "Private Well" at bounding box center [215, 69] width 7 height 7
click at [239, 76] on label "Private Well" at bounding box center [233, 72] width 43 height 12
click at [219, 73] on input "Private Well" at bounding box center [215, 69] width 7 height 7
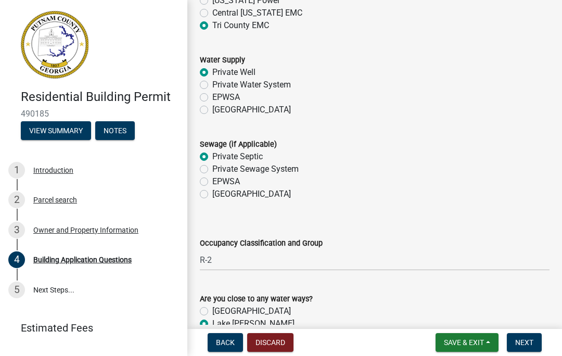
click at [245, 79] on label "Private Well" at bounding box center [233, 72] width 43 height 12
click at [219, 73] on input "Private Well" at bounding box center [215, 69] width 7 height 7
click at [260, 74] on div "Private Well" at bounding box center [375, 72] width 350 height 12
click at [255, 72] on label "Private Well" at bounding box center [233, 72] width 43 height 12
click at [219, 72] on input "Private Well" at bounding box center [215, 69] width 7 height 7
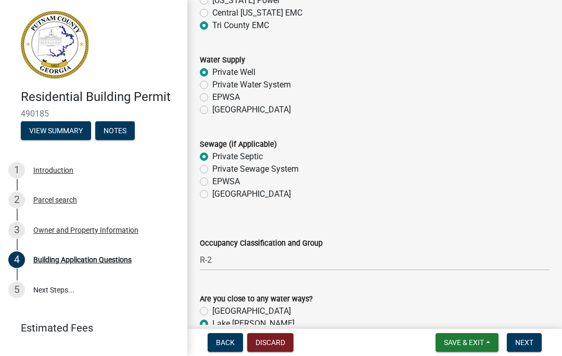
click at [213, 74] on label "Private Well" at bounding box center [233, 72] width 43 height 12
click at [213, 73] on input "Private Well" at bounding box center [215, 69] width 7 height 7
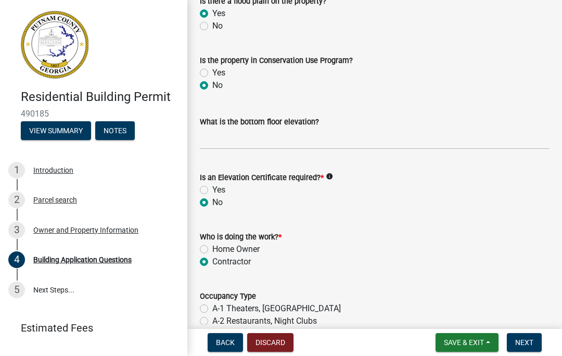
scroll to position [3927, 0]
